Goal: Use online tool/utility: Use online tool/utility

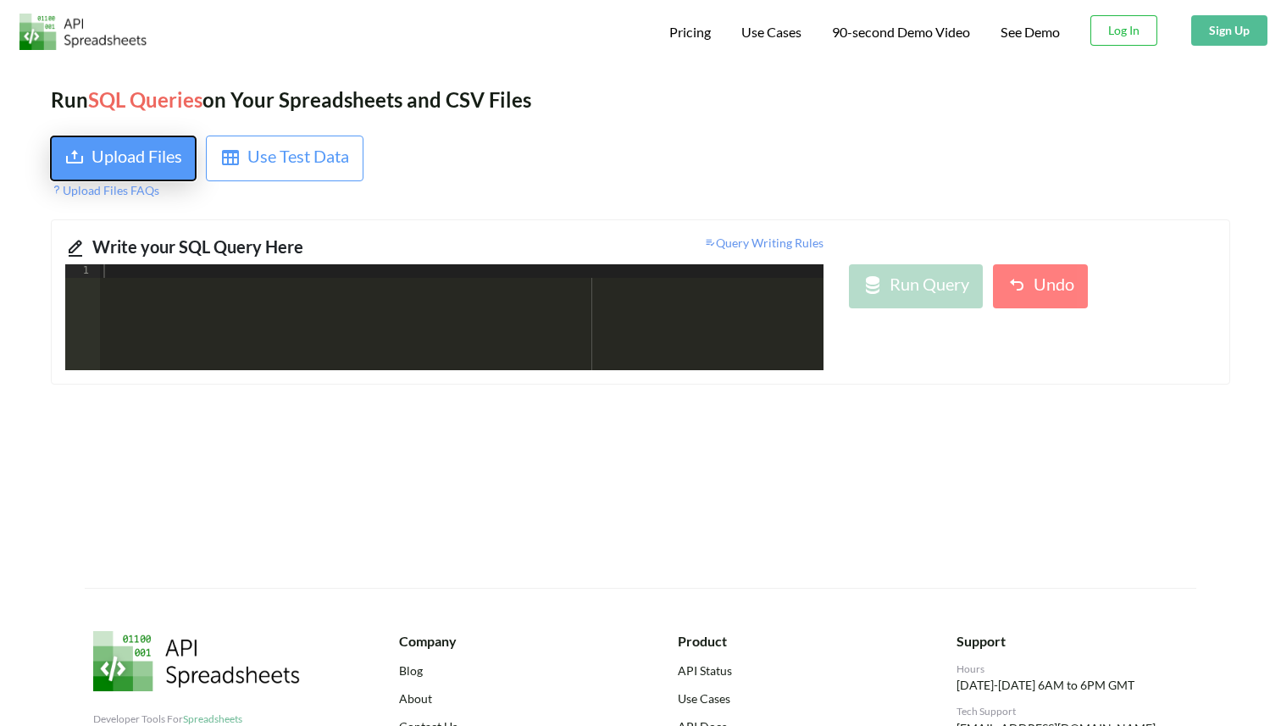
click at [178, 158] on div "Upload Files" at bounding box center [137, 158] width 91 height 31
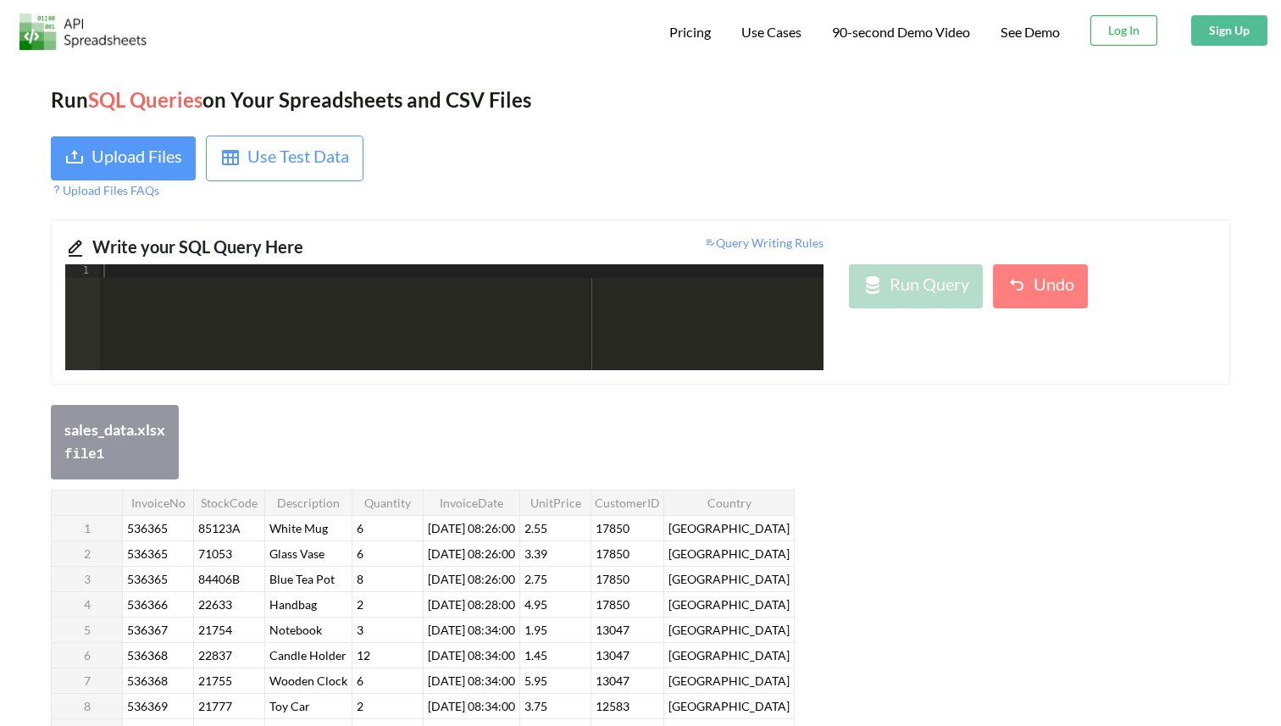
click at [325, 320] on div at bounding box center [462, 330] width 724 height 133
click at [618, 141] on div "Upload Files Use Test Data Upload Files FAQs" at bounding box center [339, 168] width 602 height 64
click at [790, 148] on div at bounding box center [942, 168] width 602 height 64
click at [792, 189] on div at bounding box center [942, 168] width 602 height 64
click at [528, 316] on div at bounding box center [462, 330] width 724 height 133
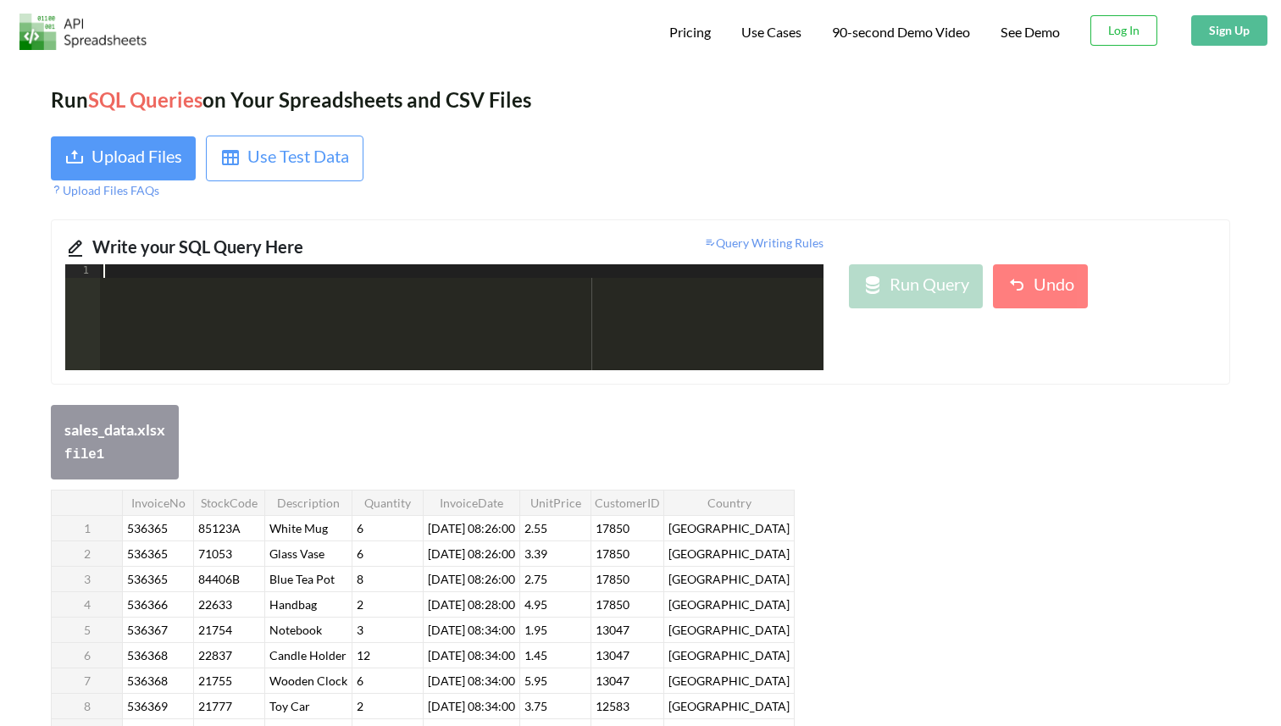
click at [473, 329] on div at bounding box center [462, 330] width 724 height 133
click at [473, 295] on div at bounding box center [462, 330] width 724 height 133
click at [426, 275] on div at bounding box center [462, 330] width 724 height 133
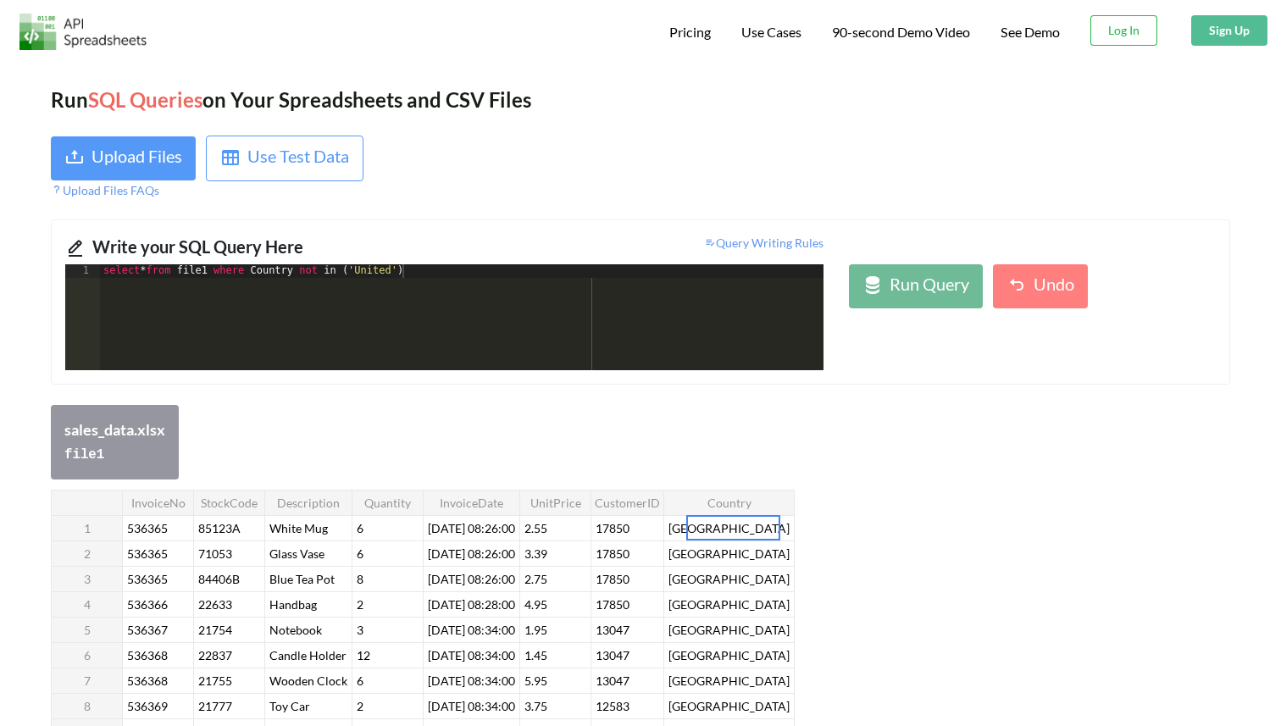
drag, startPoint x: 694, startPoint y: 531, endPoint x: 711, endPoint y: 531, distance: 16.9
click at [402, 270] on div "select * from file1 where Country not in ( 'United' )" at bounding box center [462, 330] width 724 height 133
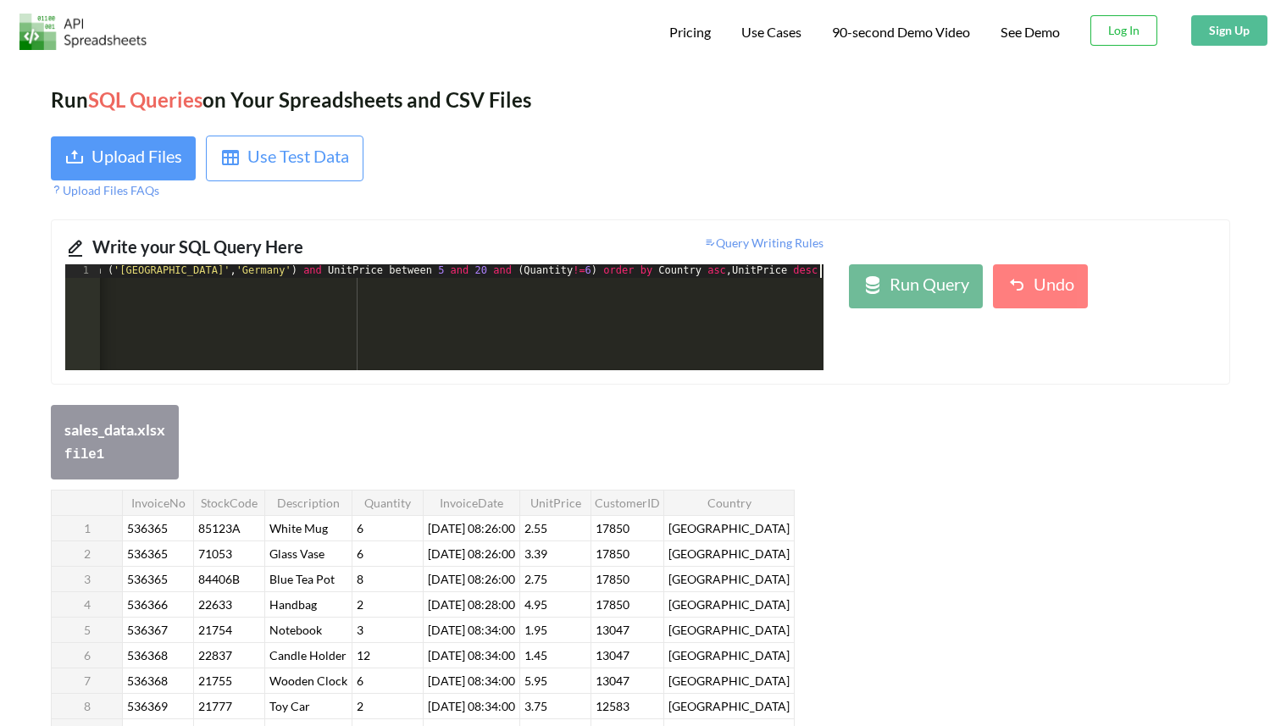
scroll to position [0, 241]
click at [879, 278] on icon at bounding box center [873, 285] width 20 height 20
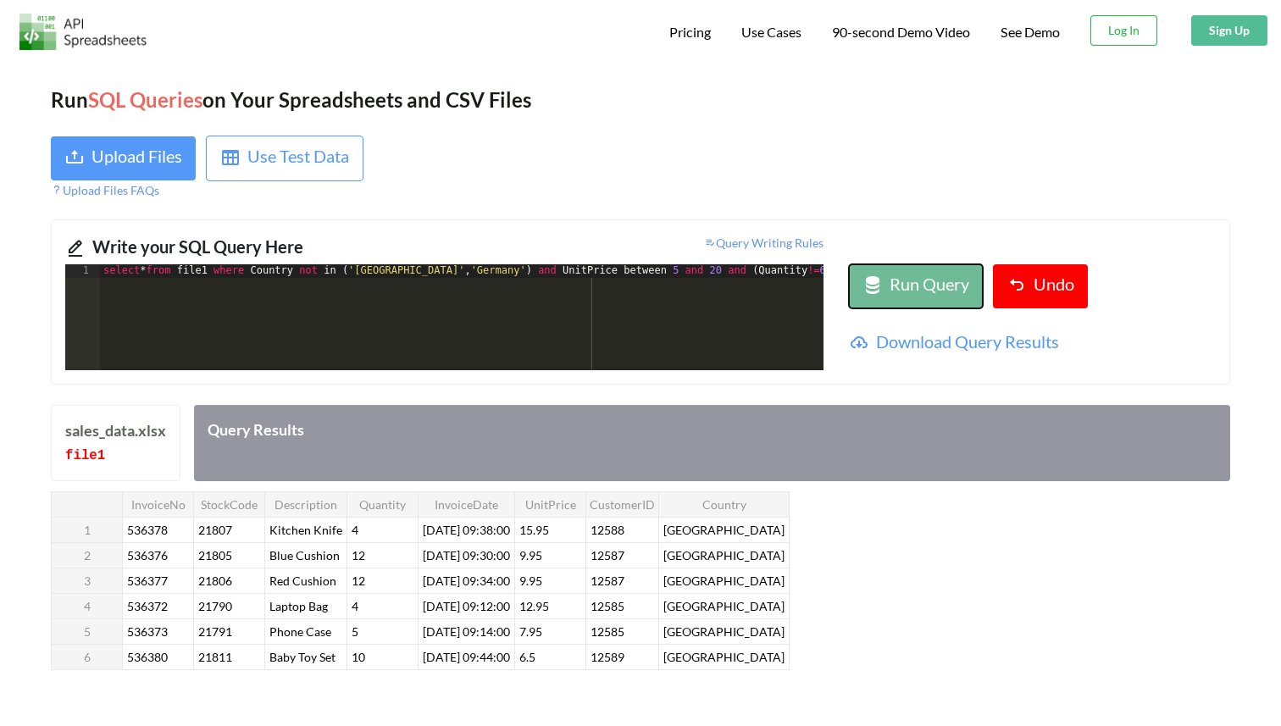
scroll to position [0, 0]
click at [222, 275] on div "select * from file1 where Country not in ( '[GEOGRAPHIC_DATA]' , '[GEOGRAPHIC_D…" at bounding box center [582, 330] width 965 height 133
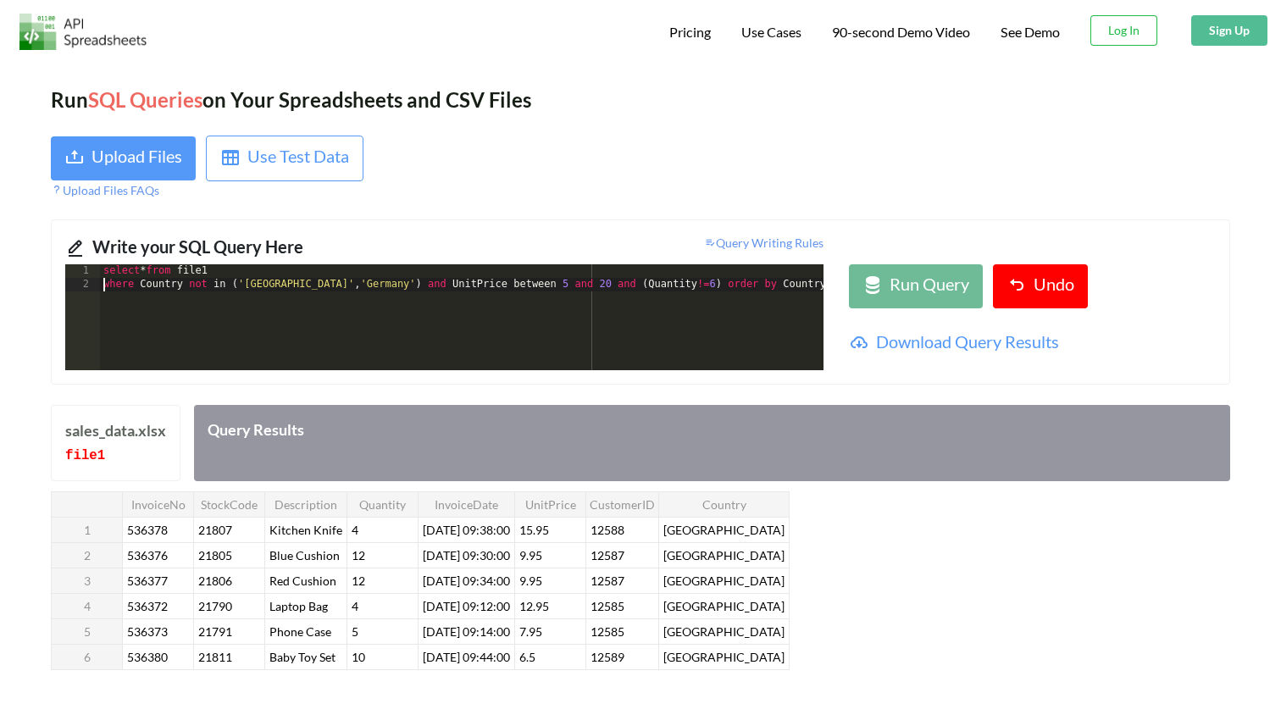
scroll to position [0, 119]
click at [593, 290] on div "select * from file1 where Country not in ( '[GEOGRAPHIC_DATA]' , '[GEOGRAPHIC_D…" at bounding box center [402, 330] width 843 height 133
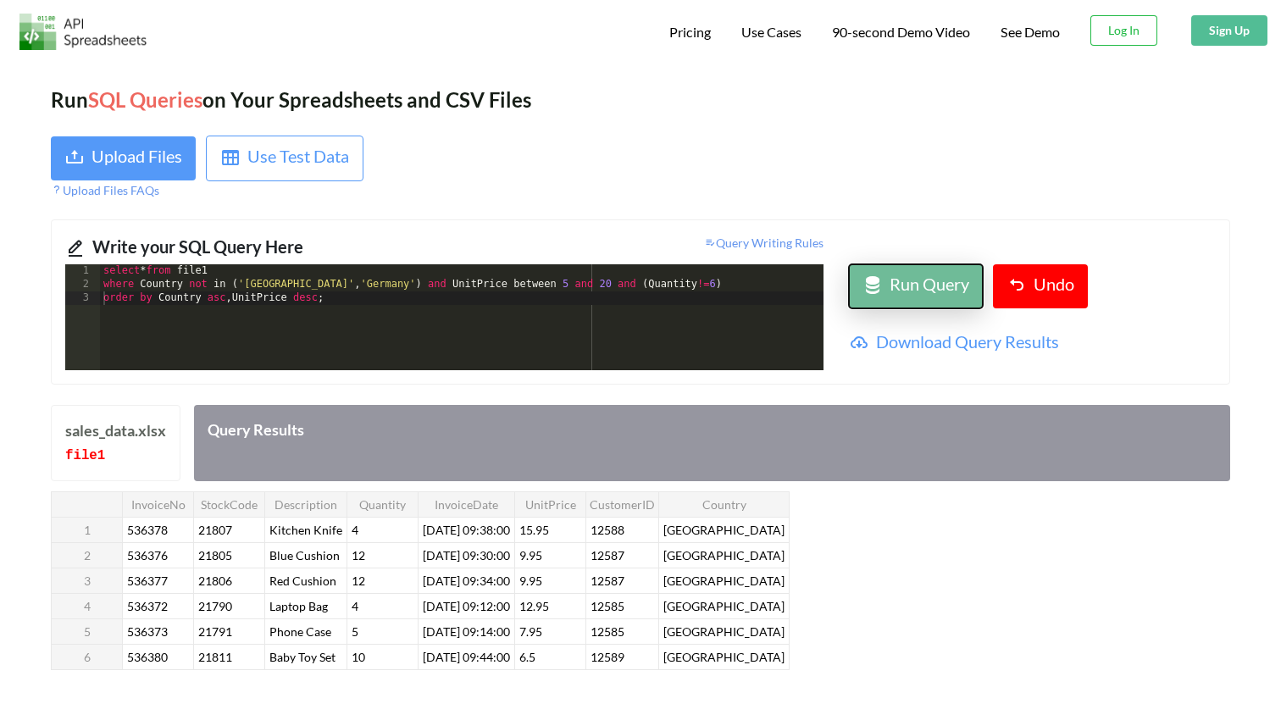
click at [907, 295] on div "Run Query" at bounding box center [930, 286] width 80 height 31
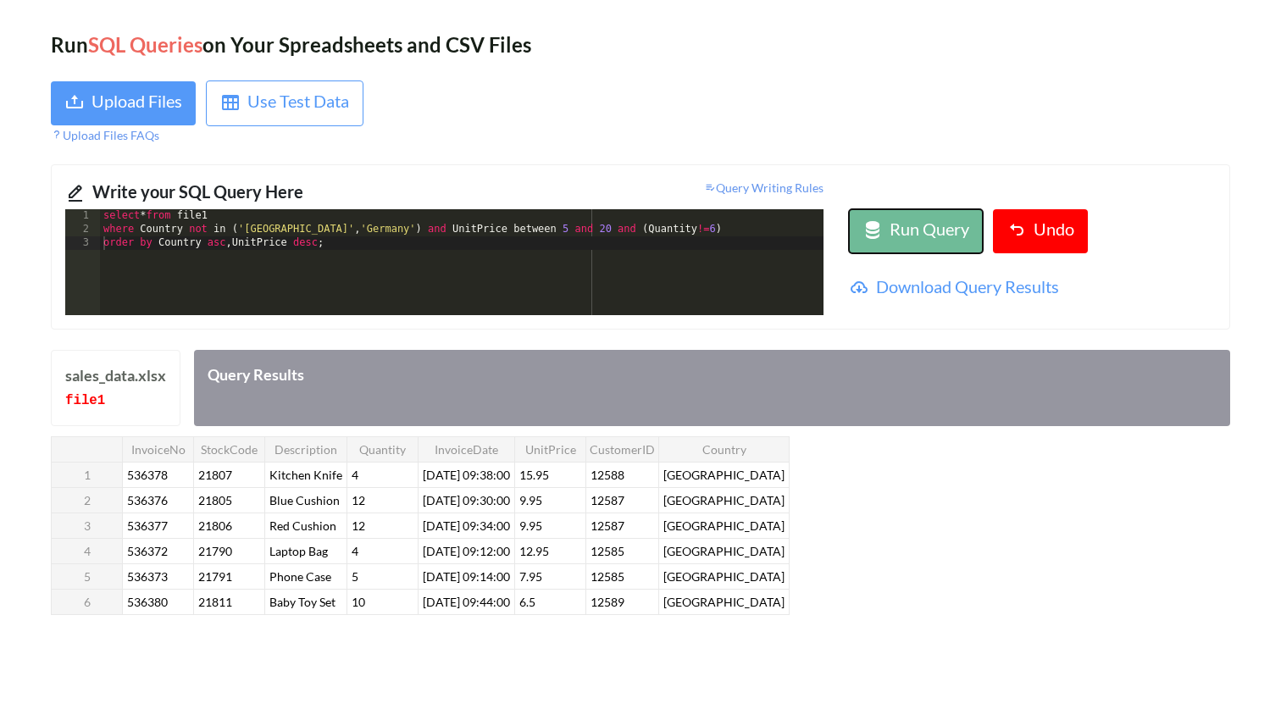
scroll to position [0, 0]
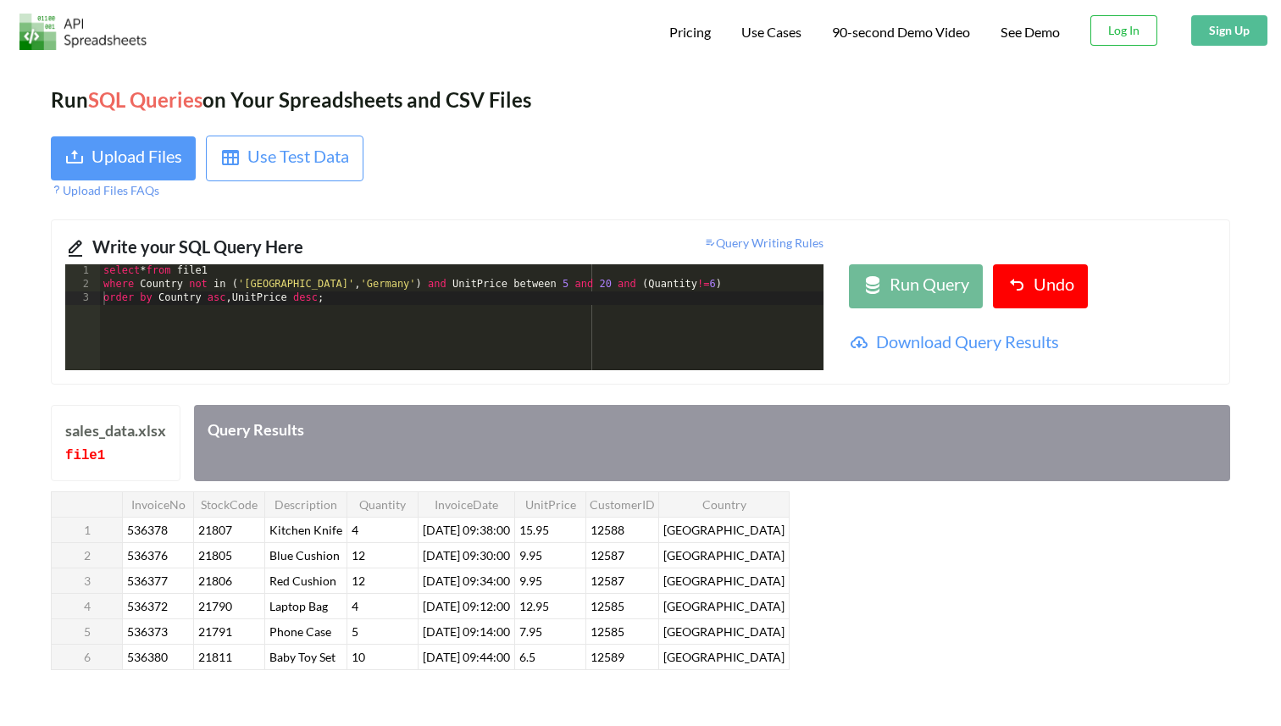
click at [441, 307] on div "select * from file1 where Country not in ( '[GEOGRAPHIC_DATA]' , '[GEOGRAPHIC_D…" at bounding box center [462, 330] width 724 height 133
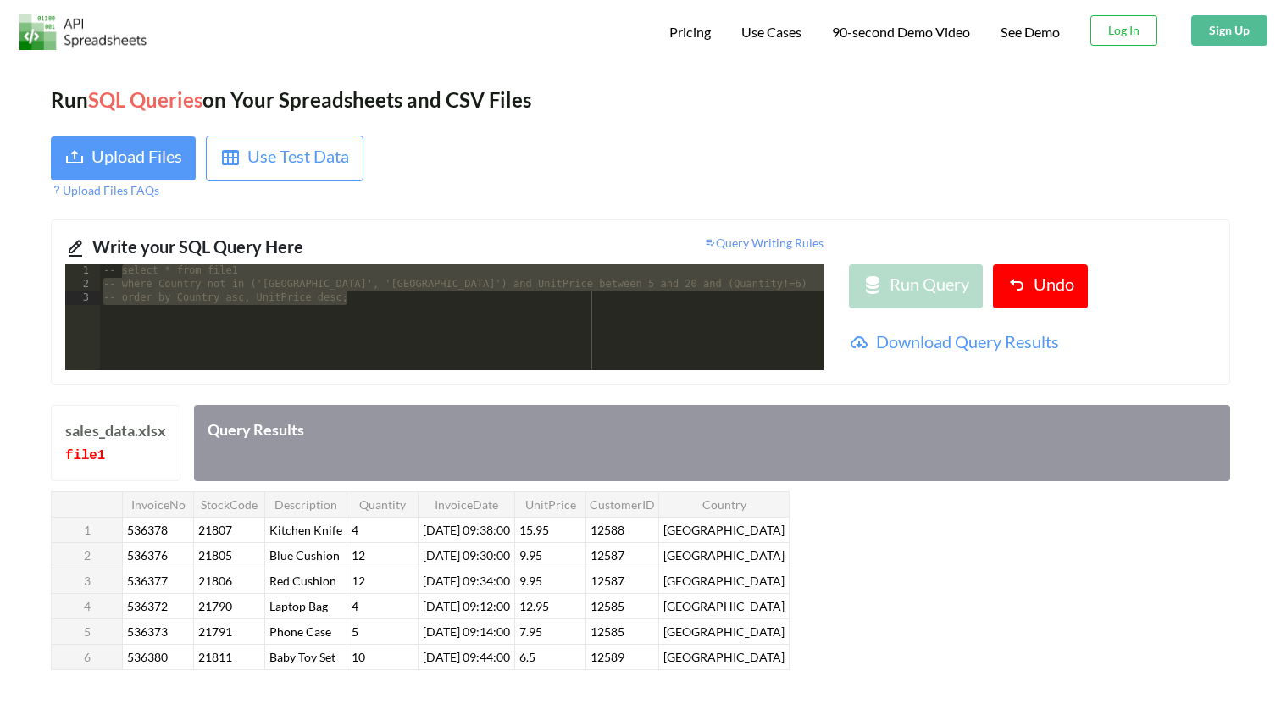
click at [387, 302] on div "-- select * from file1 -- where Country not in ('[GEOGRAPHIC_DATA]', '[GEOGRAPH…" at bounding box center [462, 330] width 724 height 133
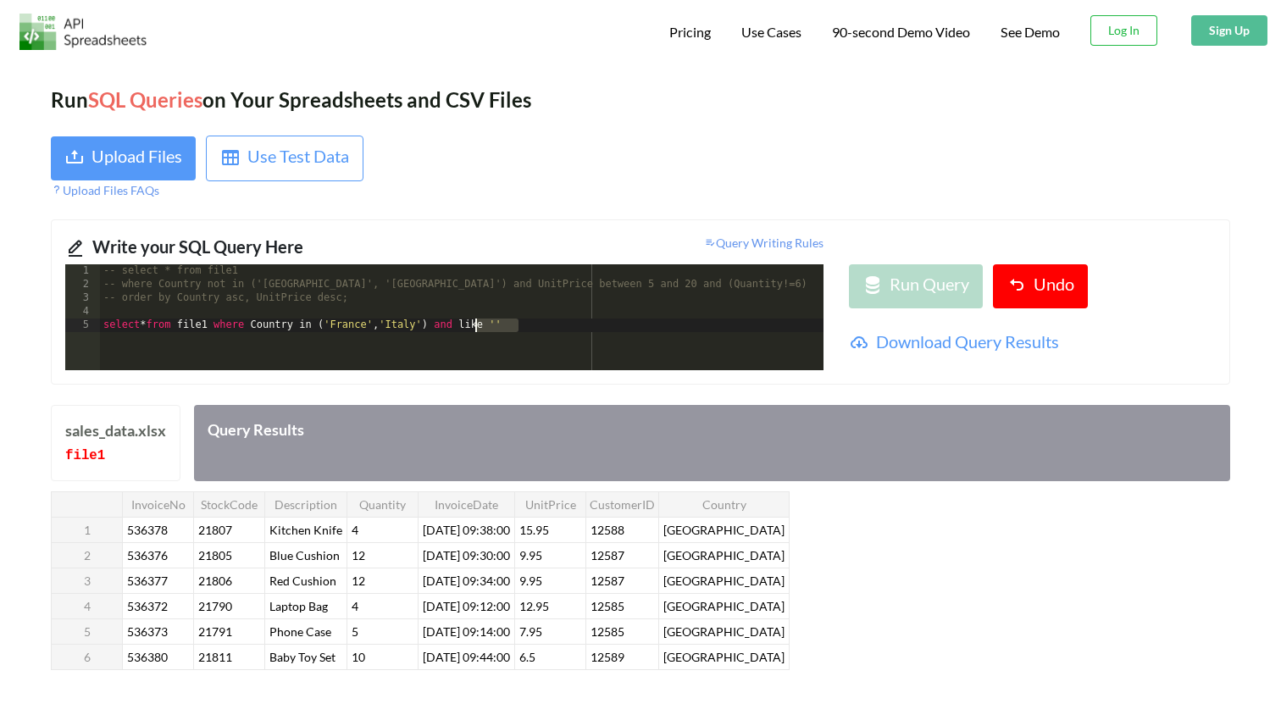
drag, startPoint x: 524, startPoint y: 329, endPoint x: 474, endPoint y: 330, distance: 50.0
click at [474, 330] on div "-- select * from file1 -- where Country not in ('[GEOGRAPHIC_DATA]', '[GEOGRAPH…" at bounding box center [462, 330] width 724 height 133
drag, startPoint x: 491, startPoint y: 328, endPoint x: 448, endPoint y: 330, distance: 42.4
click at [448, 329] on div "-- select * from file1 -- where Country not in ('[GEOGRAPHIC_DATA]', '[GEOGRAPH…" at bounding box center [462, 330] width 724 height 133
click at [258, 330] on div "-- select * from file1 -- where Country not in ('[GEOGRAPHIC_DATA]', '[GEOGRAPH…" at bounding box center [462, 330] width 724 height 133
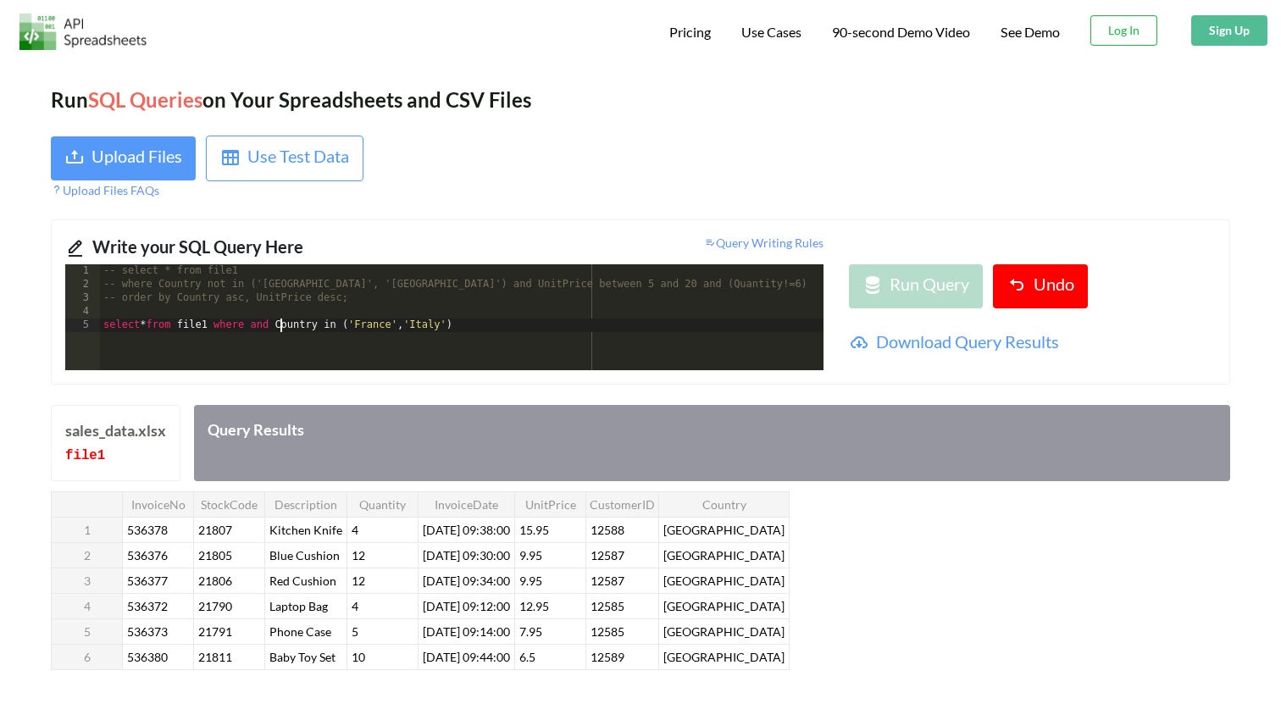
click at [260, 329] on div "-- select * from file1 -- where Country not in ('[GEOGRAPHIC_DATA]', '[GEOGRAPH…" at bounding box center [462, 330] width 724 height 133
click at [713, 327] on div "-- select * from file1 -- where Country not in ('[GEOGRAPHIC_DATA]', '[GEOGRAPH…" at bounding box center [462, 330] width 724 height 133
drag, startPoint x: 746, startPoint y: 320, endPoint x: 541, endPoint y: 317, distance: 205.9
click at [531, 317] on div "-- select * from file1 -- where Country not in ('[GEOGRAPHIC_DATA]', '[GEOGRAPH…" at bounding box center [462, 330] width 724 height 133
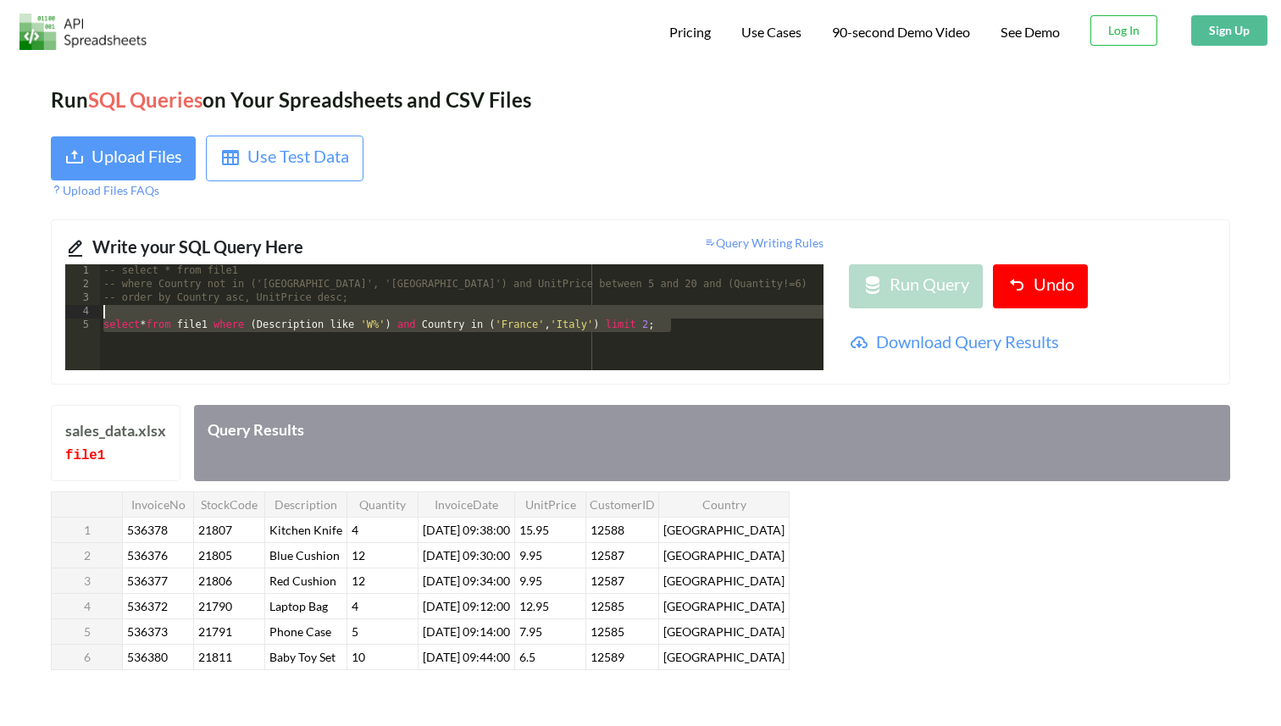
click at [685, 328] on div "-- select * from file1 -- where Country not in ('[GEOGRAPHIC_DATA]', '[GEOGRAPH…" at bounding box center [462, 330] width 724 height 133
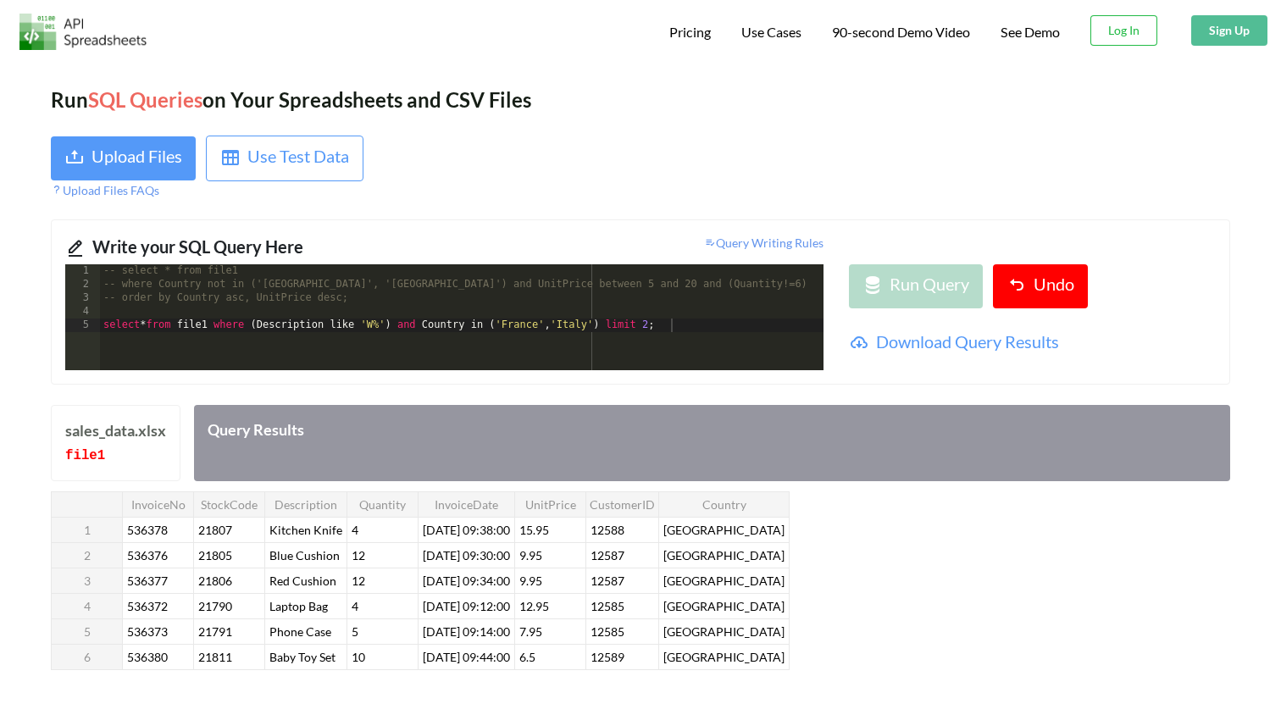
click at [723, 333] on div "-- select * from file1 -- where Country not in ('[GEOGRAPHIC_DATA]', '[GEOGRAPH…" at bounding box center [462, 330] width 724 height 133
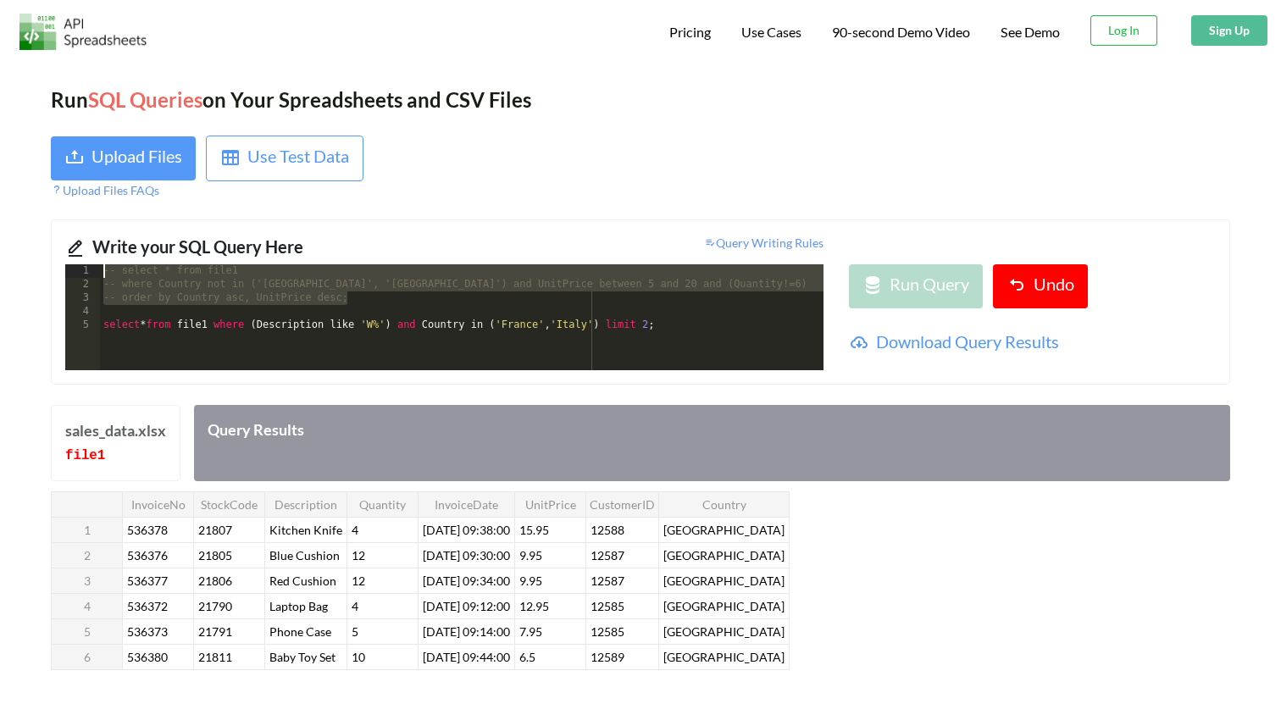
drag, startPoint x: 370, startPoint y: 304, endPoint x: 17, endPoint y: 242, distance: 358.7
click at [17, 242] on div "Run SQL Queries on Your Spreadsheets and CSV Files Upload Files Use Test Data U…" at bounding box center [640, 468] width 1281 height 818
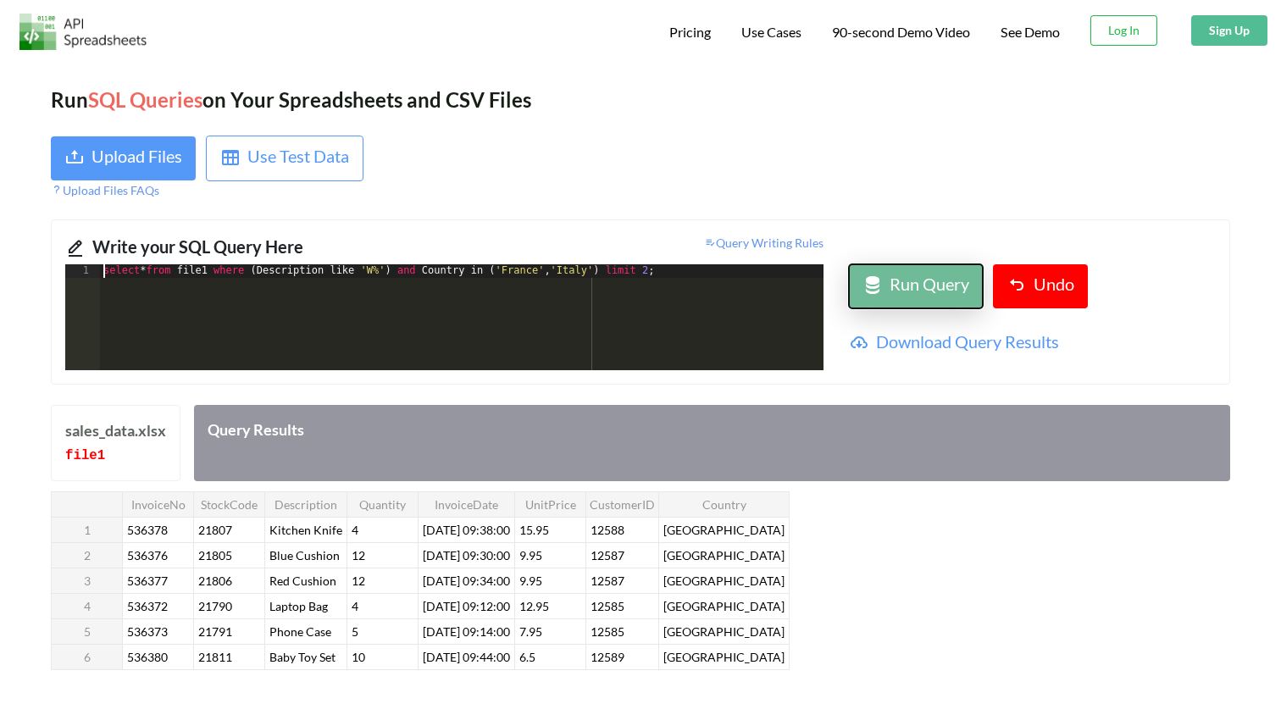
click at [909, 299] on div "Run Query" at bounding box center [930, 286] width 80 height 31
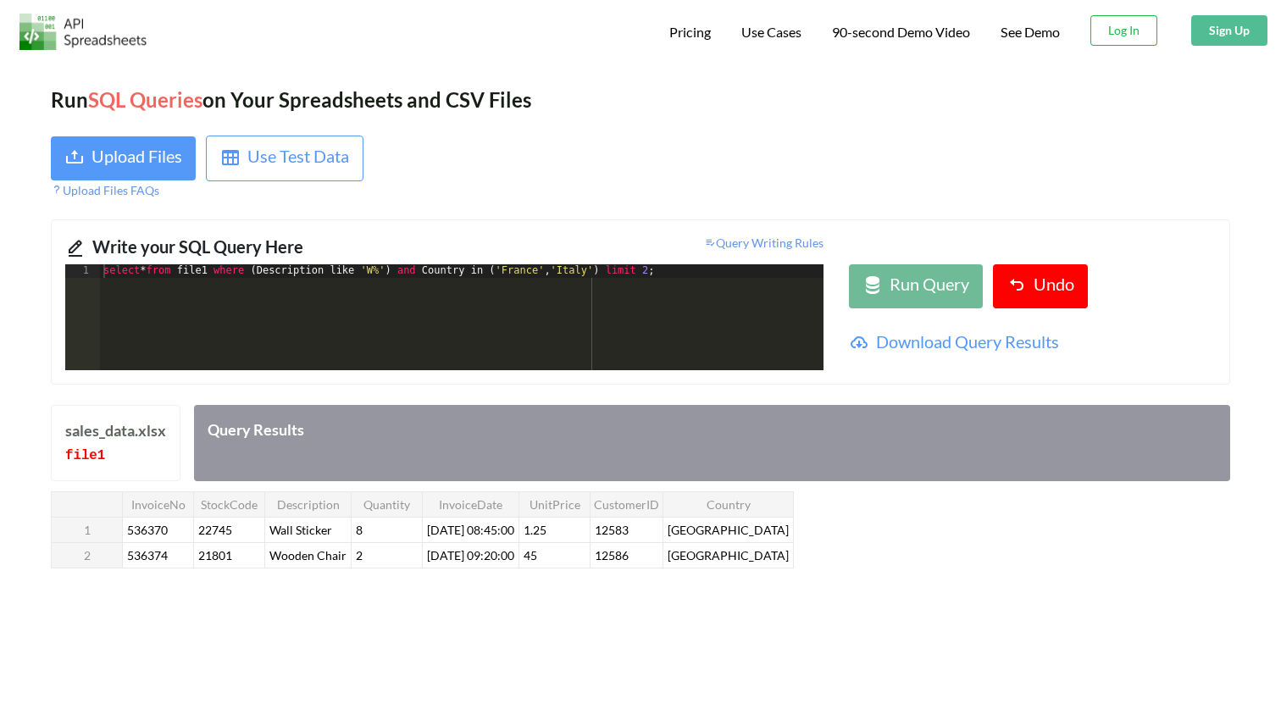
click at [793, 600] on div "Run SQL Queries on Your Spreadsheets and CSV Files Upload Files Use Test Data U…" at bounding box center [640, 417] width 1281 height 717
click at [662, 305] on div "select * from file1 where ( Description like 'W%' ) and Country in ( '[GEOGRAPH…" at bounding box center [462, 330] width 724 height 133
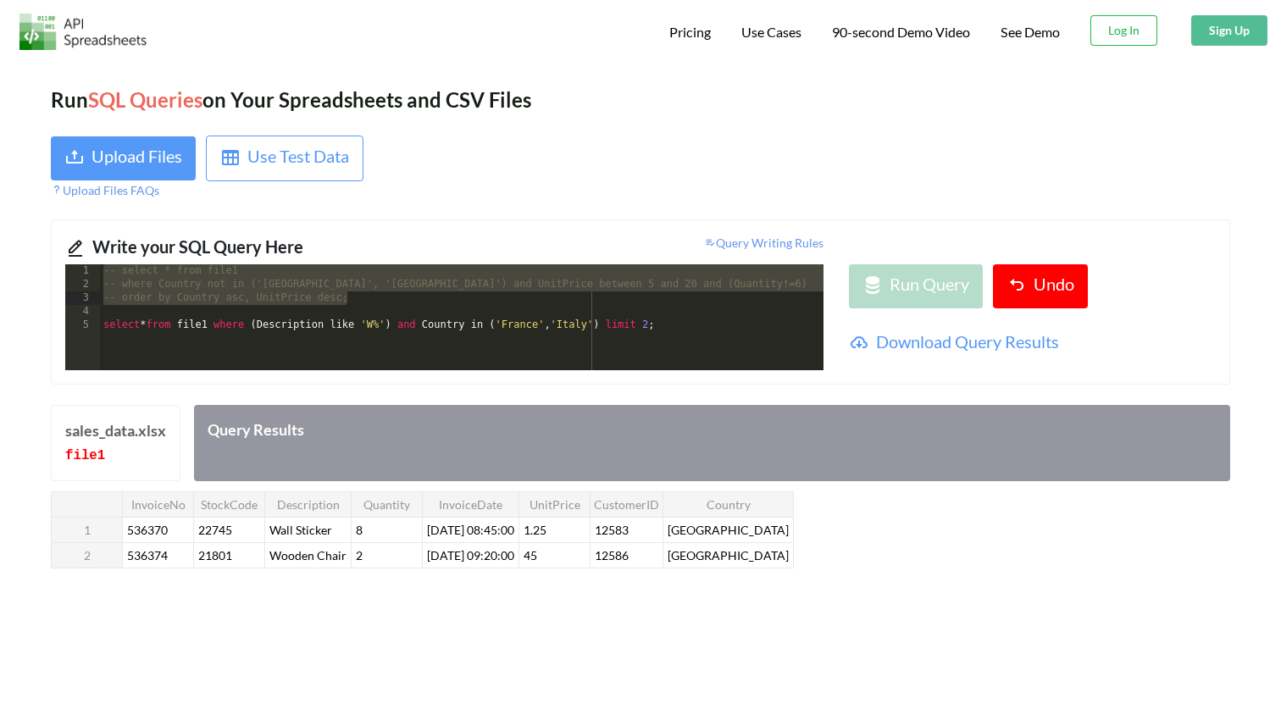
click at [740, 314] on div "-- select * from file1 -- where Country not in ('[GEOGRAPHIC_DATA]', '[GEOGRAPH…" at bounding box center [462, 330] width 724 height 133
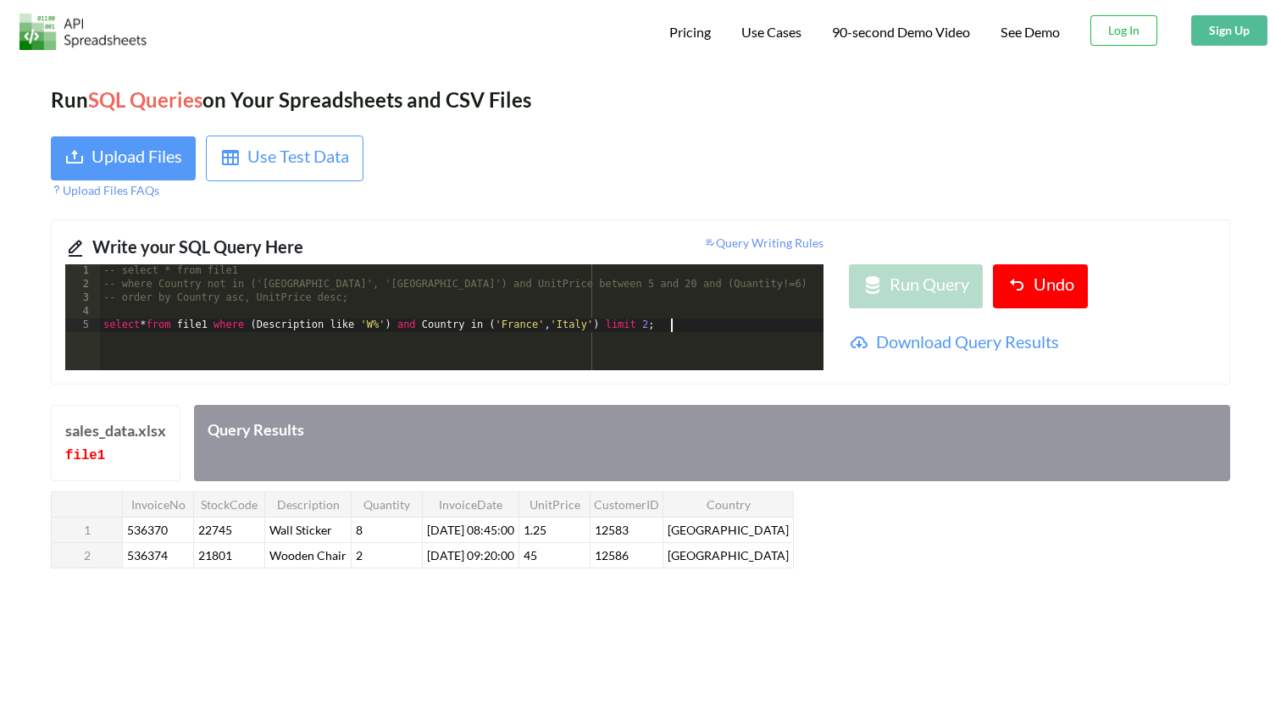
click at [672, 343] on div "-- select * from file1 -- where Country not in ('[GEOGRAPHIC_DATA]', '[GEOGRAPH…" at bounding box center [462, 330] width 724 height 133
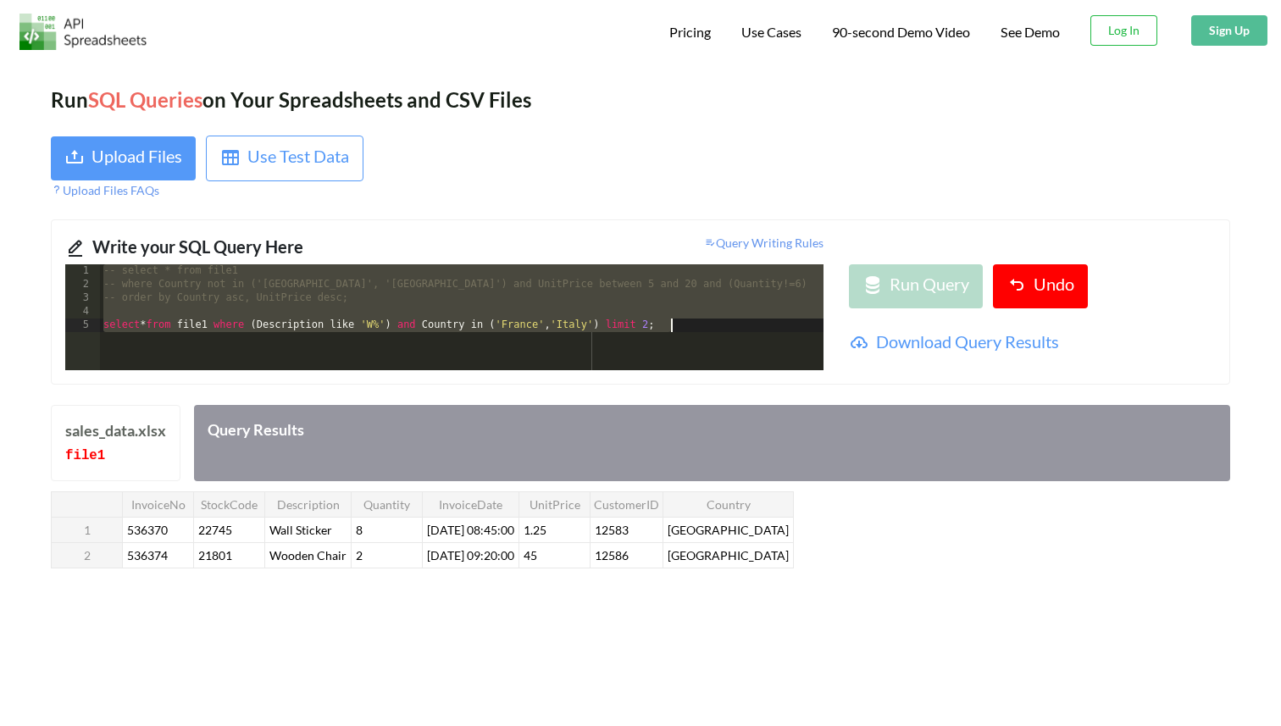
click at [672, 343] on div "-- select * from file1 -- where Country not in ('[GEOGRAPHIC_DATA]', '[GEOGRAPH…" at bounding box center [462, 330] width 724 height 133
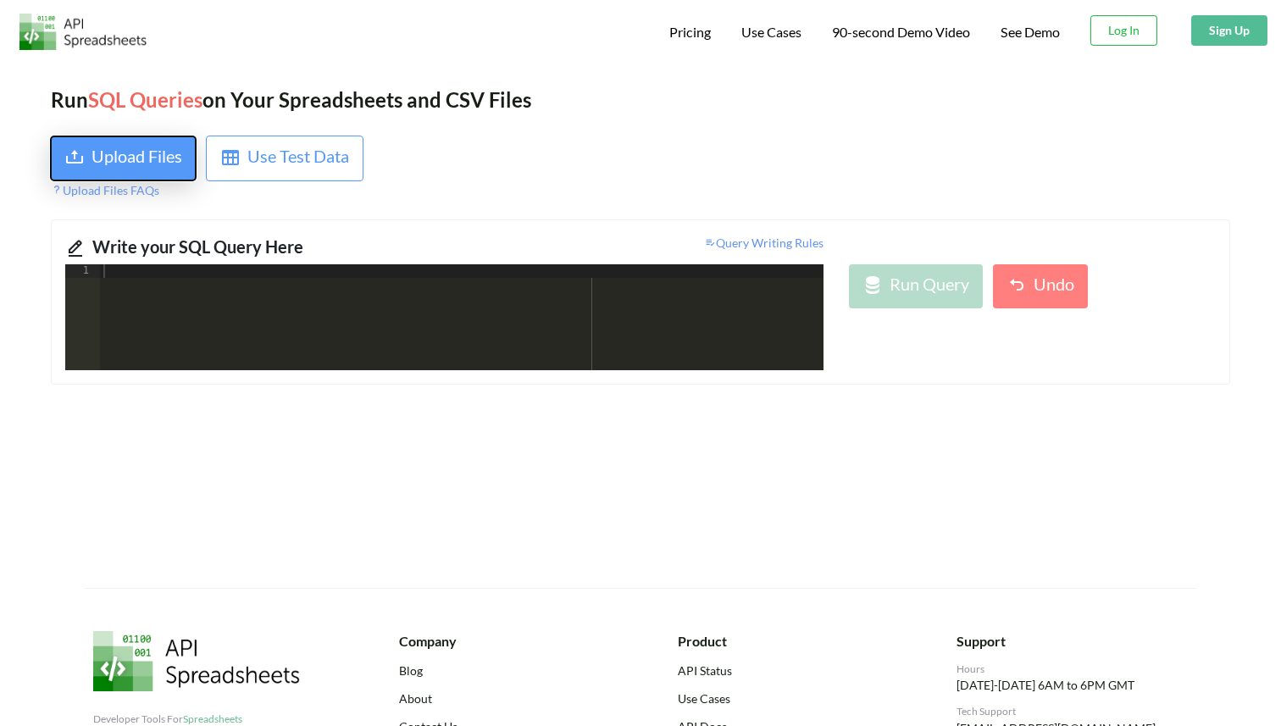
click at [146, 162] on div "Upload Files" at bounding box center [137, 158] width 91 height 31
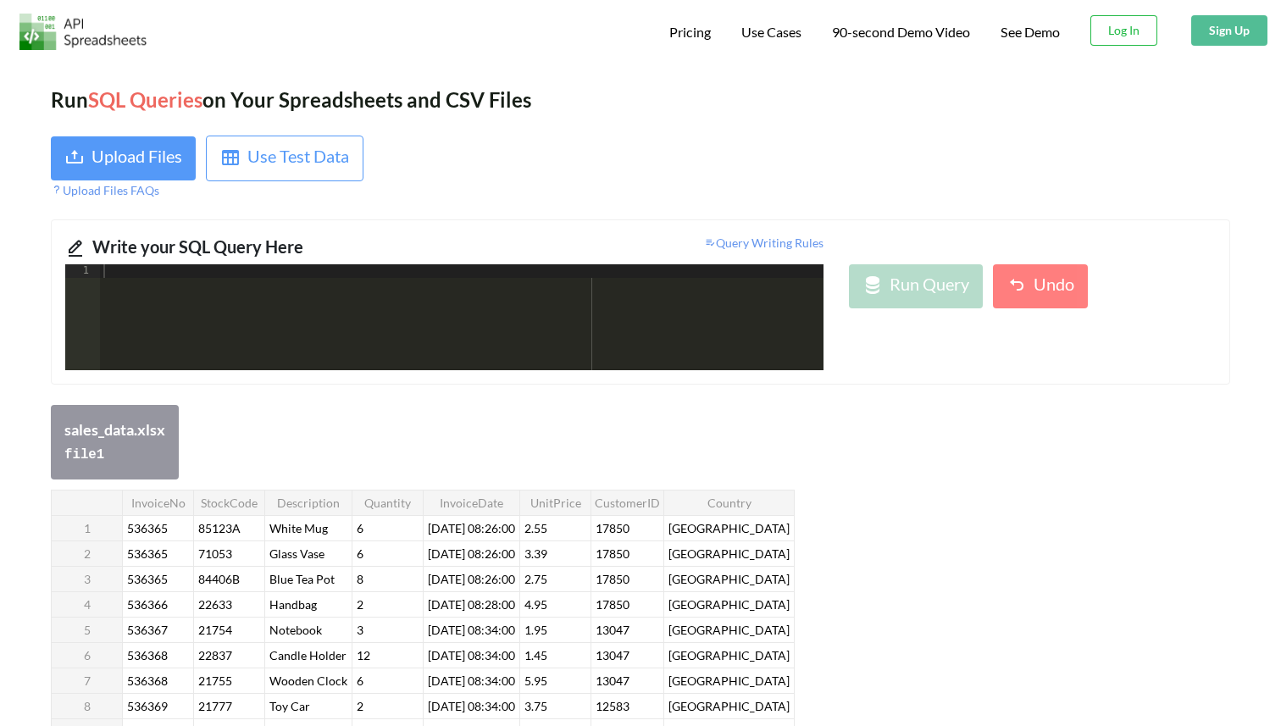
click at [399, 294] on div at bounding box center [462, 330] width 724 height 133
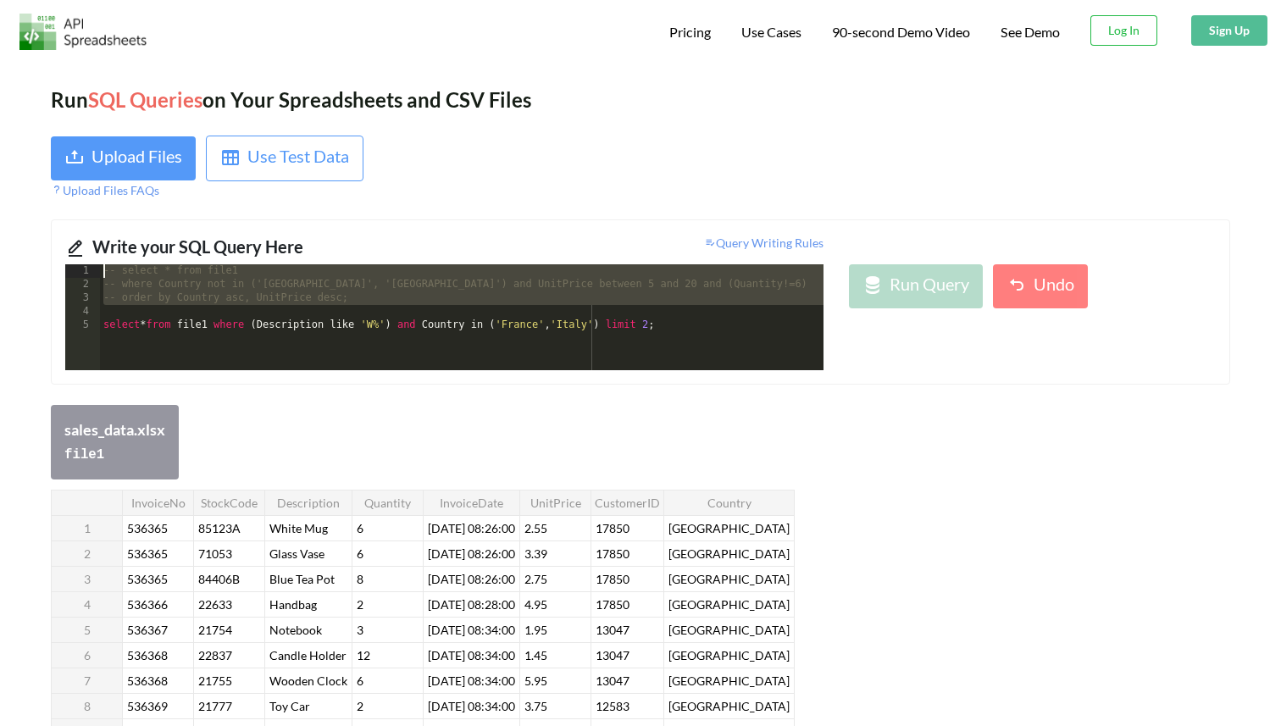
drag, startPoint x: 386, startPoint y: 311, endPoint x: 21, endPoint y: 260, distance: 368.7
click at [21, 260] on div "Run SQL Queries on Your Spreadsheets and CSV Files Upload Files Use Test Data U…" at bounding box center [640, 645] width 1281 height 1173
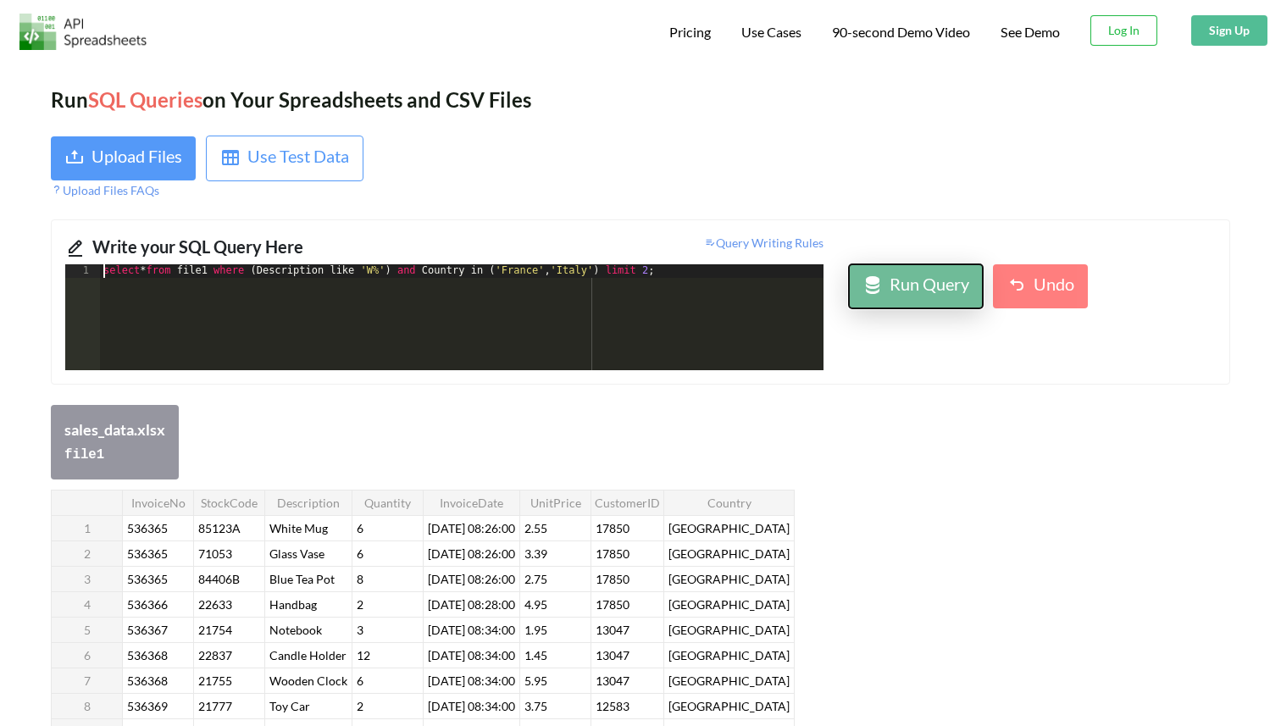
click at [870, 298] on div at bounding box center [873, 286] width 20 height 31
